Goal: Find specific page/section: Find specific page/section

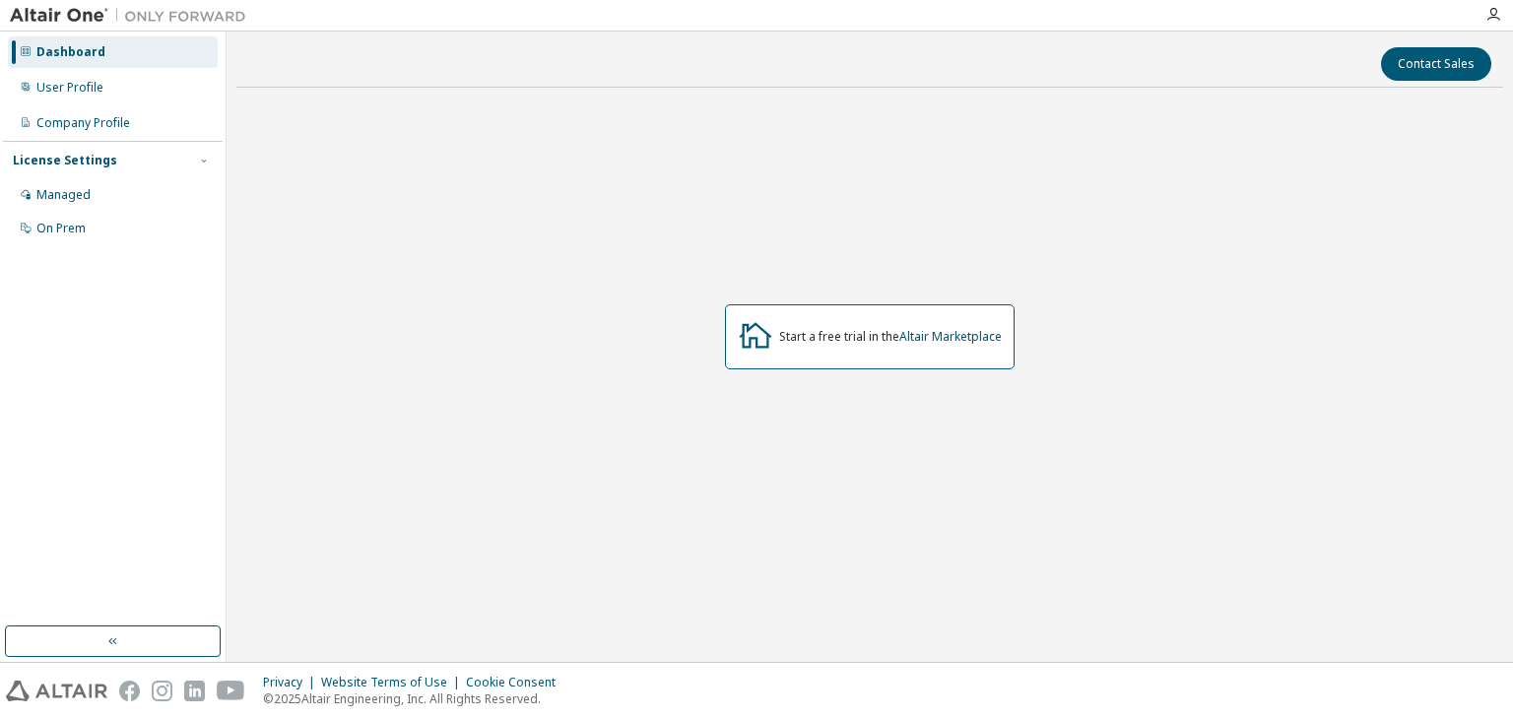
click at [764, 494] on div "Start a free trial in the Altair Marketplace" at bounding box center [869, 337] width 1267 height 468
click at [47, 93] on div "User Profile" at bounding box center [69, 88] width 67 height 16
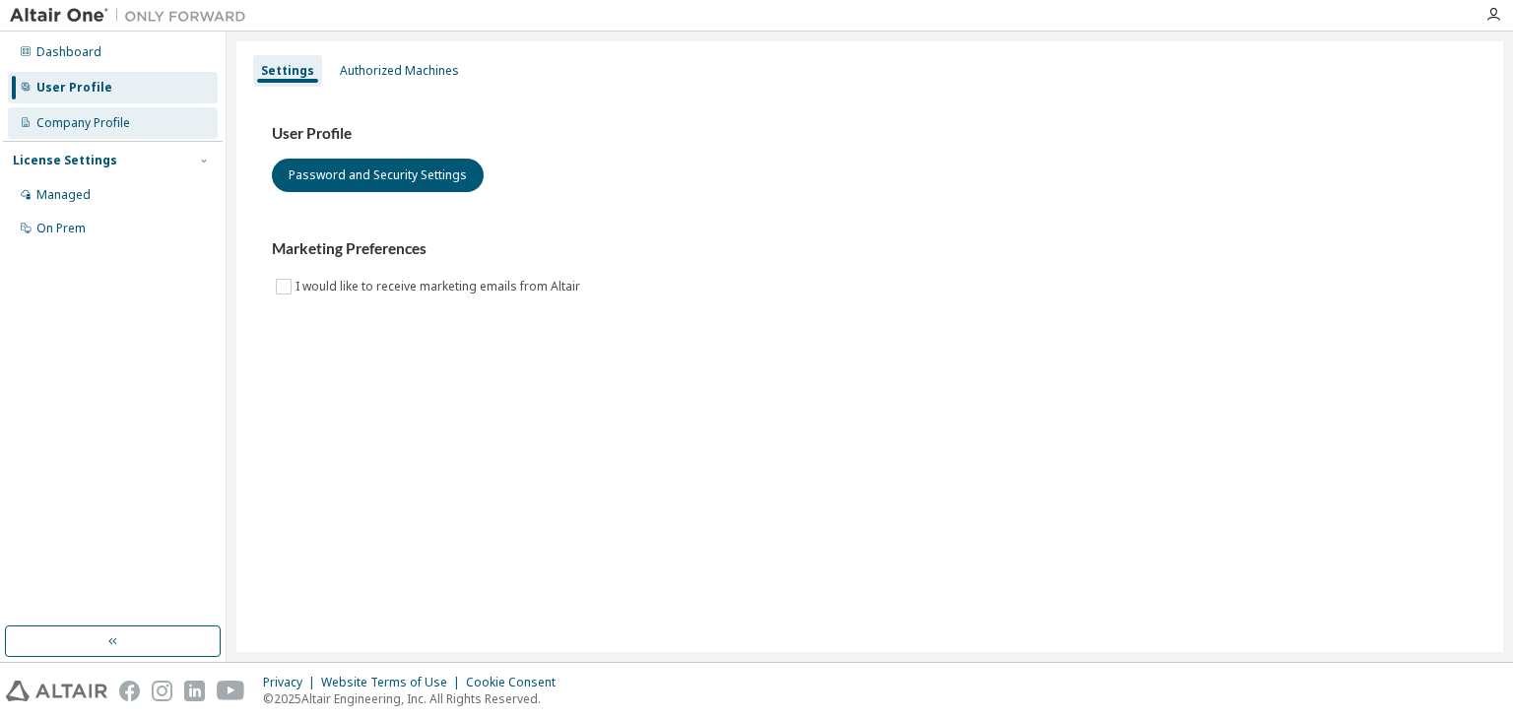
click at [59, 123] on div "Company Profile" at bounding box center [83, 123] width 94 height 16
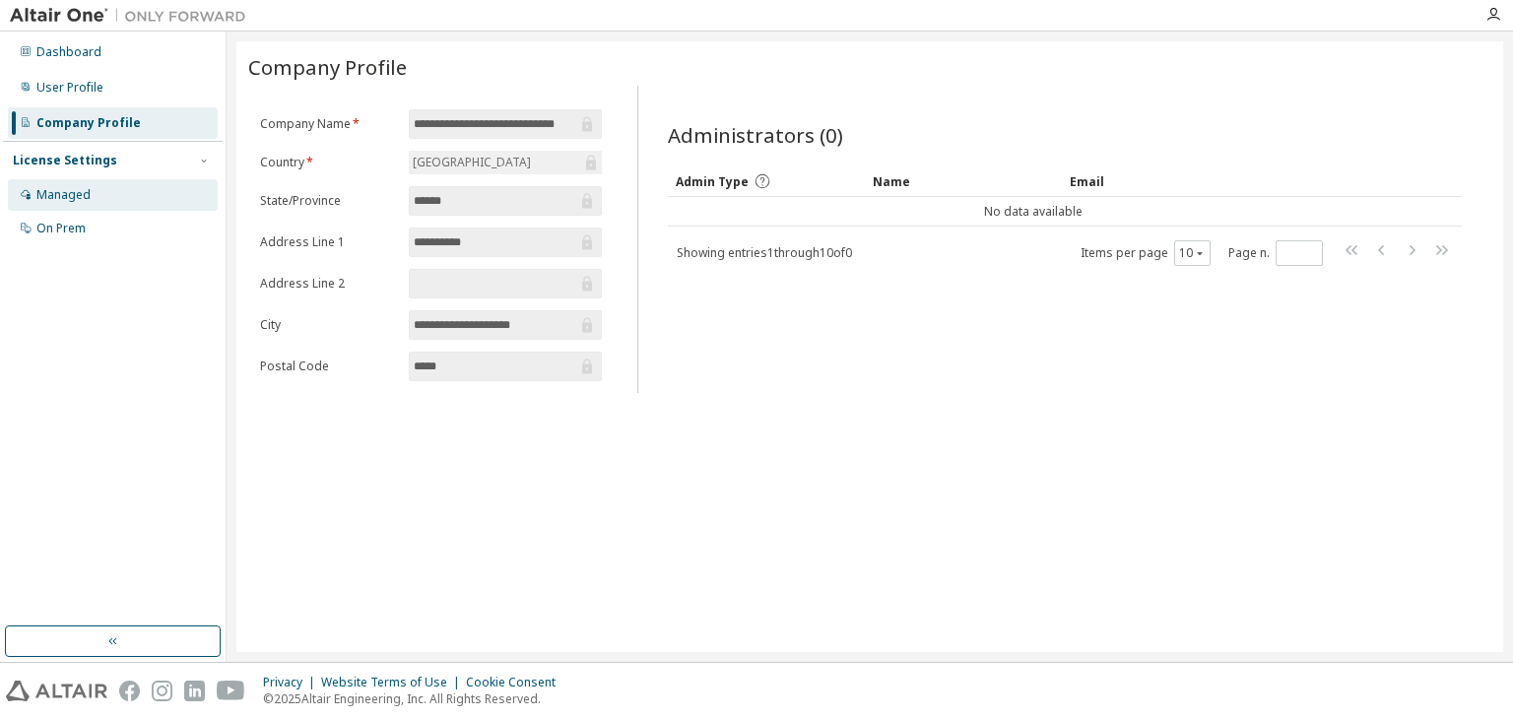
click at [141, 188] on div "Managed" at bounding box center [113, 195] width 210 height 32
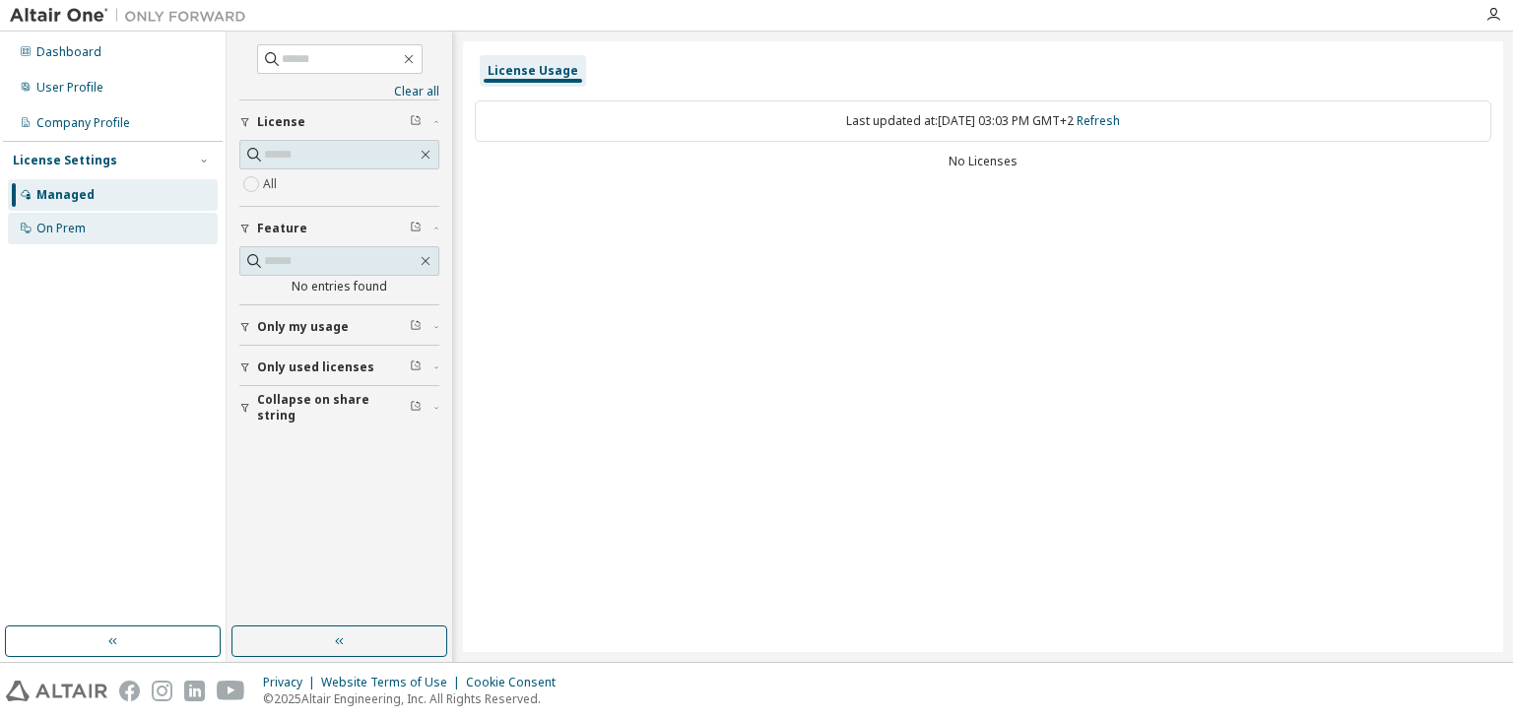
click at [54, 222] on div "On Prem" at bounding box center [60, 229] width 49 height 16
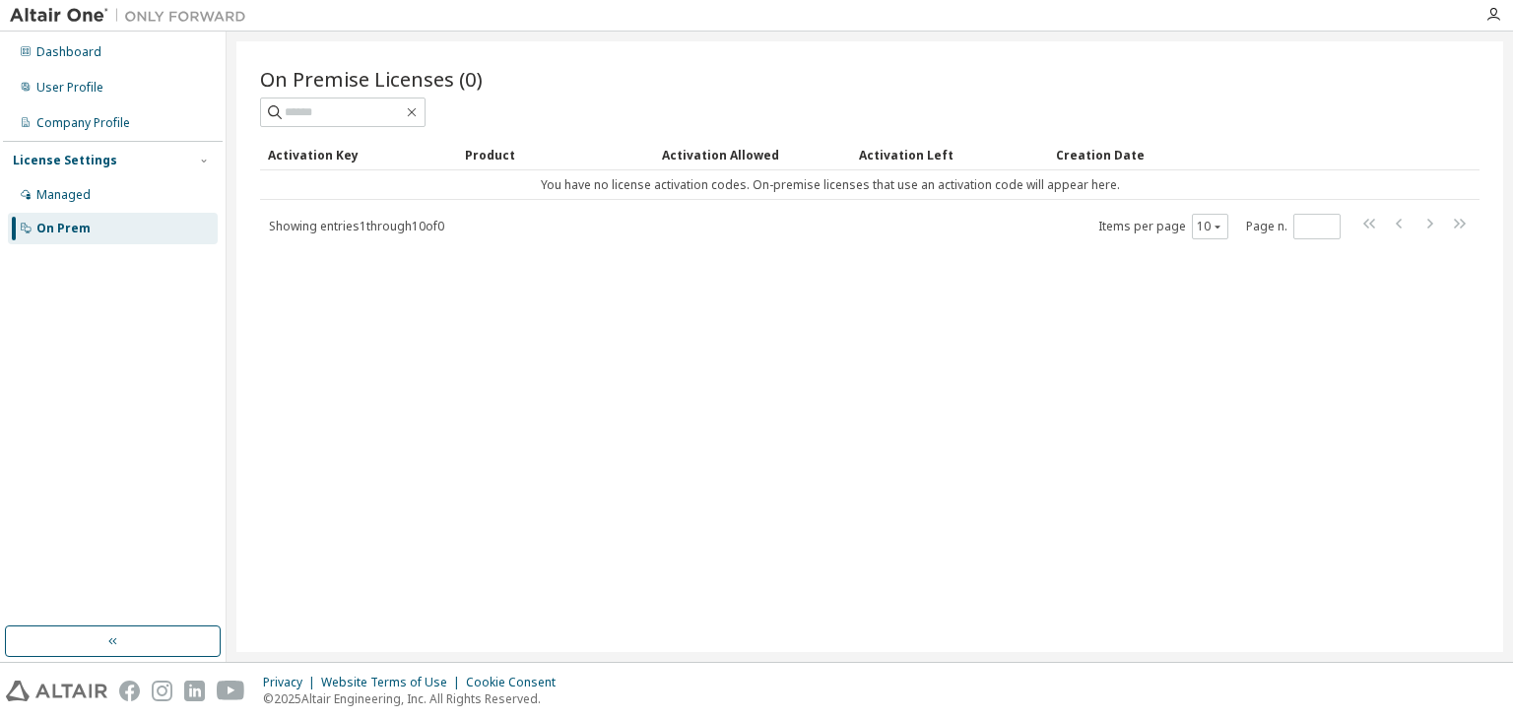
click at [764, 420] on div "On Premise Licenses (0) Clear Load Save Save As Field Operator Value Select fil…" at bounding box center [869, 346] width 1267 height 611
